Goal: Task Accomplishment & Management: Use online tool/utility

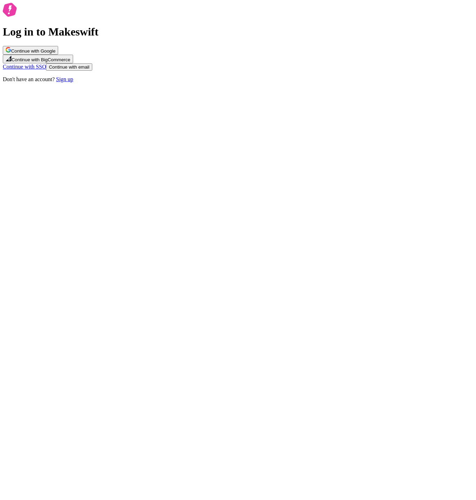
click at [58, 55] on button "Continue with Google" at bounding box center [30, 50] width 55 height 9
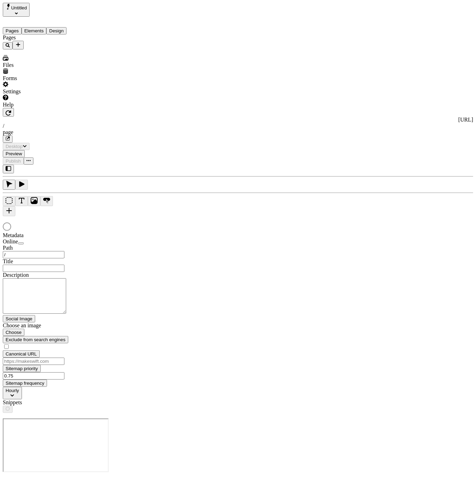
type input "/page"
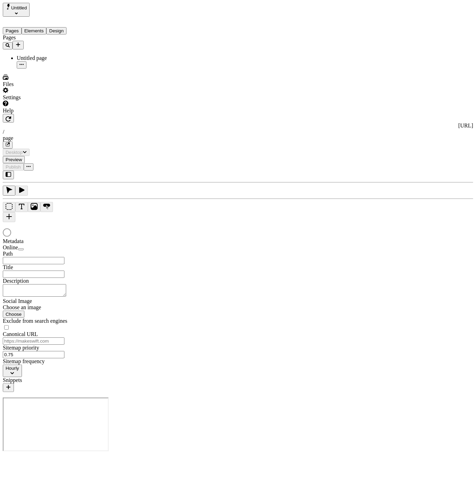
type input "/page"
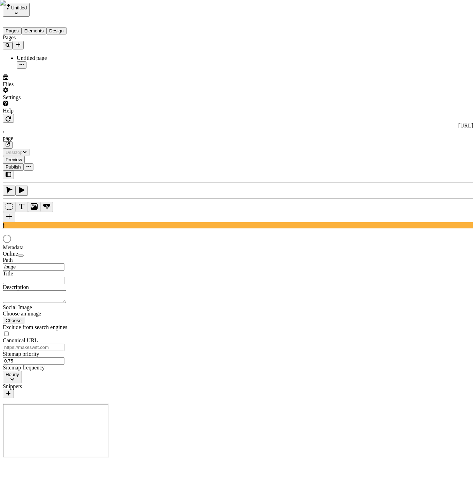
click at [54, 69] on div "Pages Untitled page" at bounding box center [45, 51] width 84 height 34
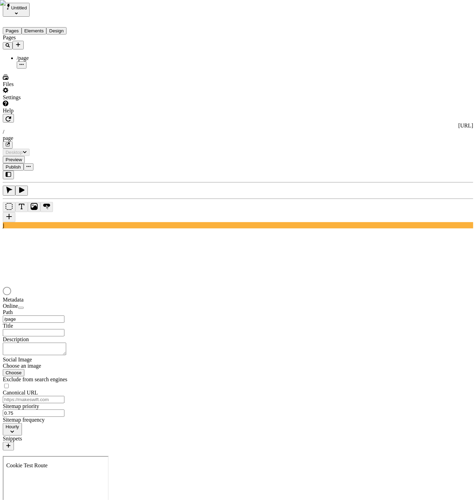
click at [45, 69] on div "Pages /page" at bounding box center [45, 51] width 84 height 34
click at [42, 87] on div "Files" at bounding box center [45, 80] width 84 height 13
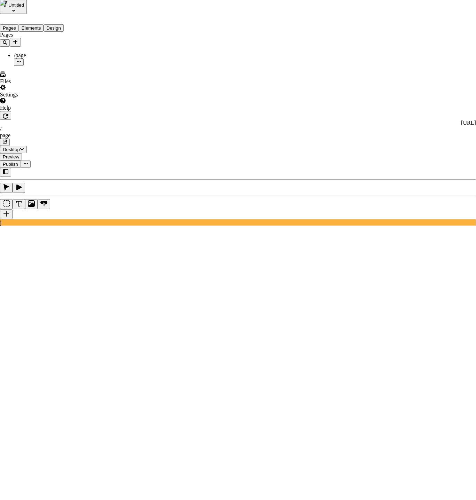
click at [369, 153] on span "Files" at bounding box center [363, 155] width 11 height 6
type input "Site files"
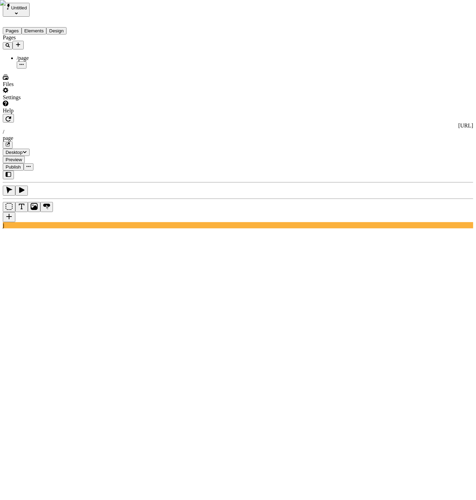
click at [30, 6] on button "Untitled" at bounding box center [16, 10] width 27 height 14
click at [69, 28] on div "Host Workspace" at bounding box center [41, 31] width 76 height 6
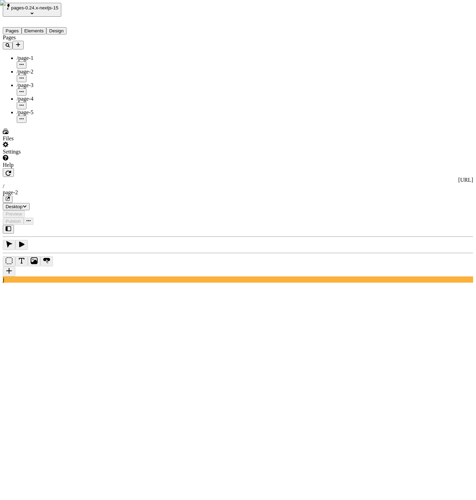
click at [61, 10] on button "pages-0.24.x-nextjs-15" at bounding box center [32, 10] width 59 height 14
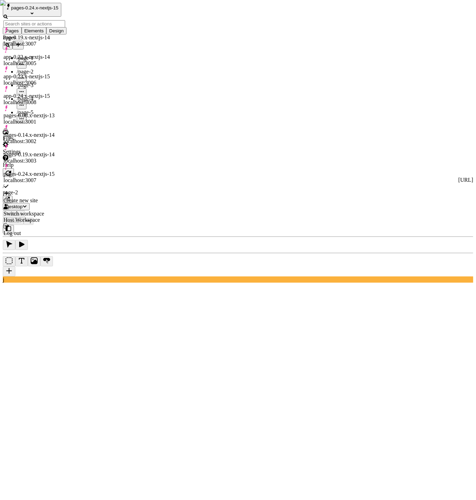
click at [50, 197] on div "Create new site" at bounding box center [34, 200] width 62 height 6
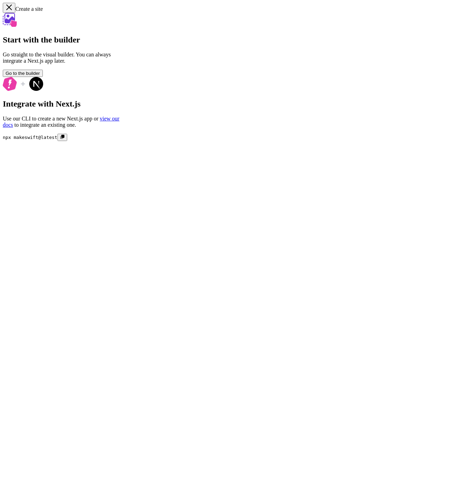
click at [43, 77] on button "Go to the builder" at bounding box center [23, 73] width 40 height 7
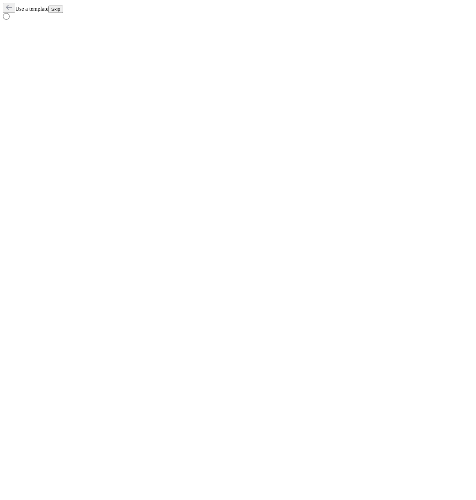
click at [455, 13] on div "Use a template Skip" at bounding box center [238, 8] width 471 height 10
click at [60, 10] on span "Skip" at bounding box center [55, 9] width 9 height 5
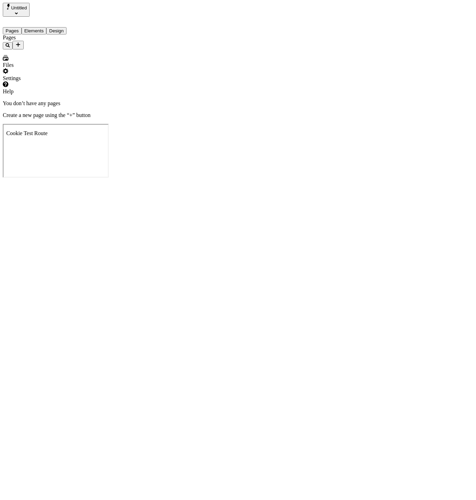
click at [13, 42] on button "button" at bounding box center [8, 45] width 10 height 7
click at [24, 41] on button "Add new" at bounding box center [18, 45] width 11 height 9
click at [107, 56] on span "Blank page" at bounding box center [94, 59] width 25 height 6
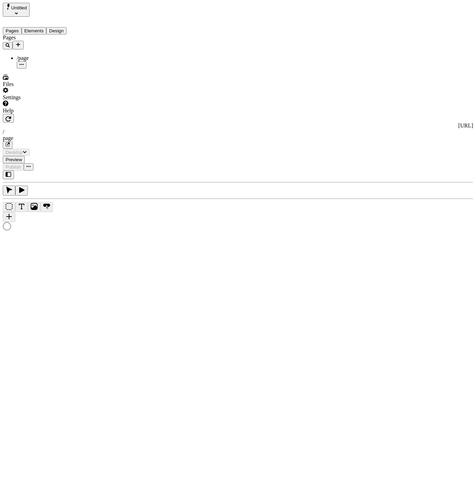
type input "/page"
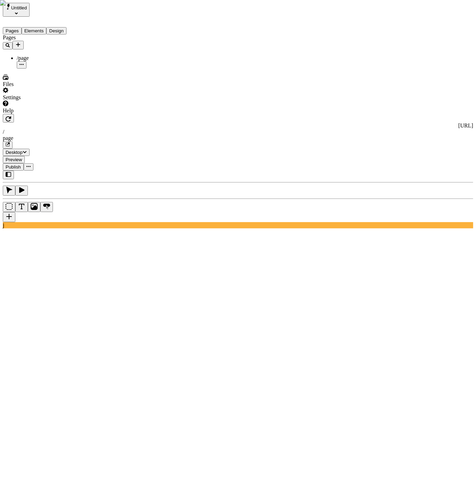
type textarea "Energistically architect real-time channels, and conveniently promote real-time…"
type input "18"
type input "1.5"
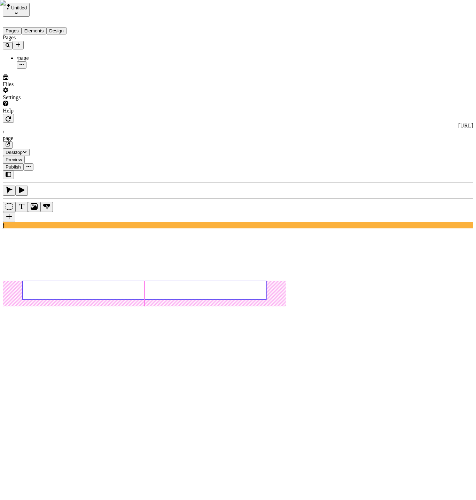
type input "35"
type input "40"
type input "30"
click at [41, 101] on div "Settings" at bounding box center [45, 93] width 84 height 13
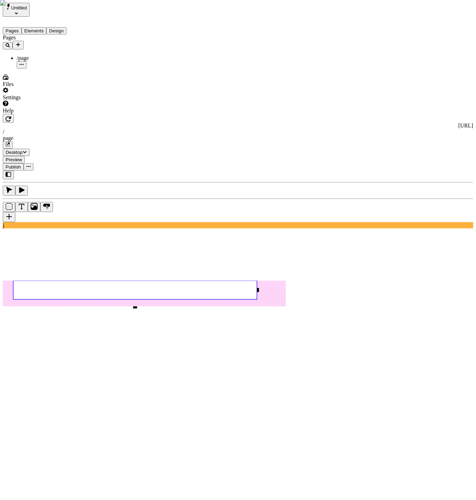
click at [62, 27] on button "Design" at bounding box center [56, 30] width 20 height 7
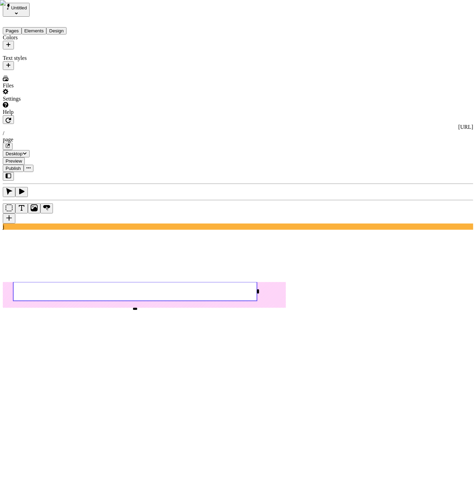
click at [44, 27] on button "Elements" at bounding box center [34, 30] width 25 height 7
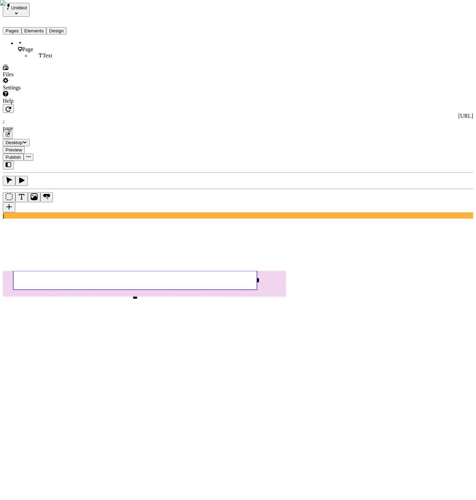
click at [51, 53] on div "Text" at bounding box center [59, 56] width 56 height 6
click at [47, 41] on div "Page" at bounding box center [52, 46] width 70 height 13
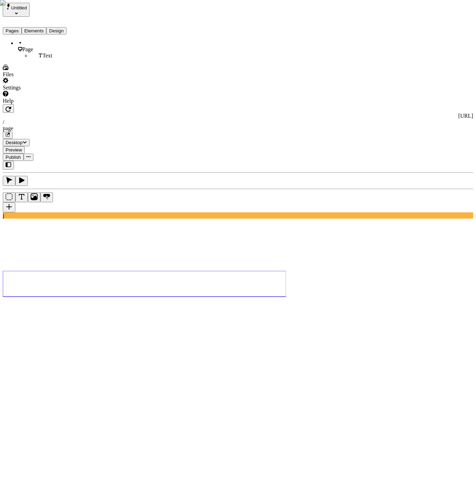
click at [47, 53] on div "Text" at bounding box center [59, 56] width 56 height 6
